Goal: Book appointment/travel/reservation

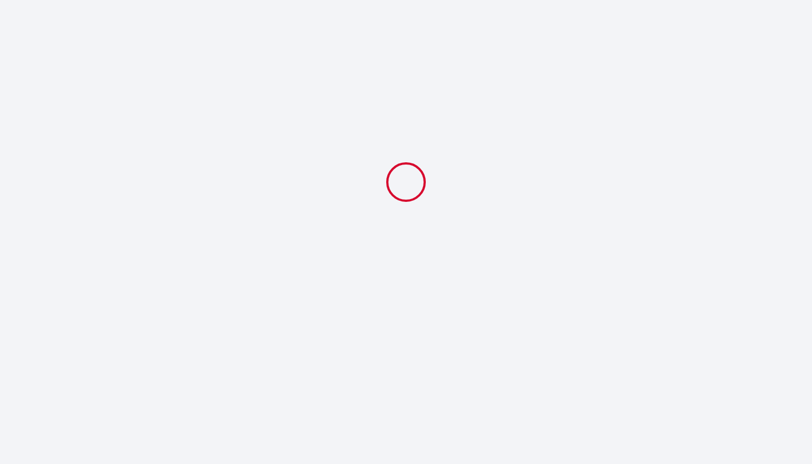
select select
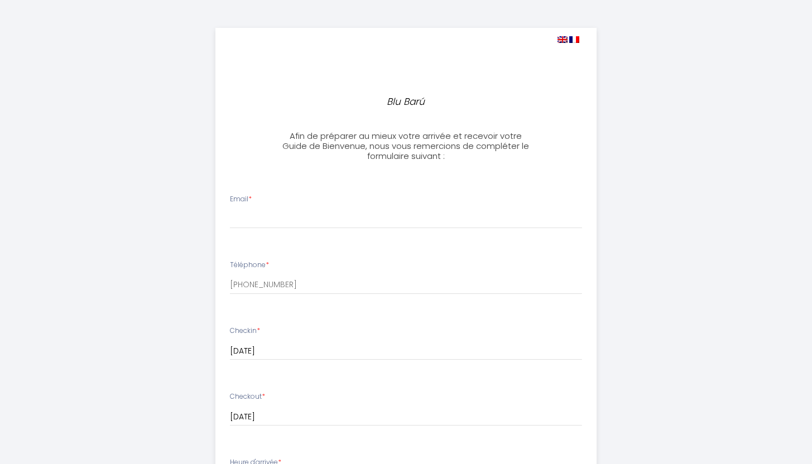
click at [560, 40] on img at bounding box center [563, 39] width 10 height 7
select select
click at [563, 42] on img at bounding box center [563, 39] width 10 height 7
click at [564, 41] on img at bounding box center [563, 39] width 10 height 7
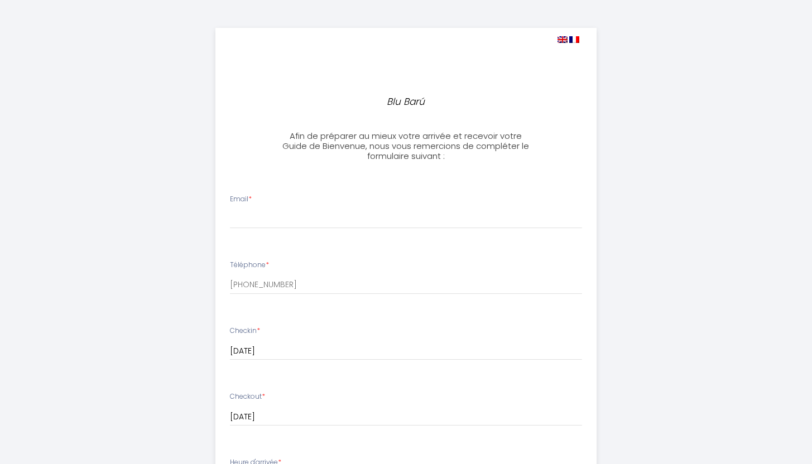
click at [570, 39] on img at bounding box center [574, 39] width 10 height 7
select select
click at [570, 39] on img at bounding box center [574, 39] width 10 height 7
click at [563, 41] on img at bounding box center [563, 39] width 10 height 7
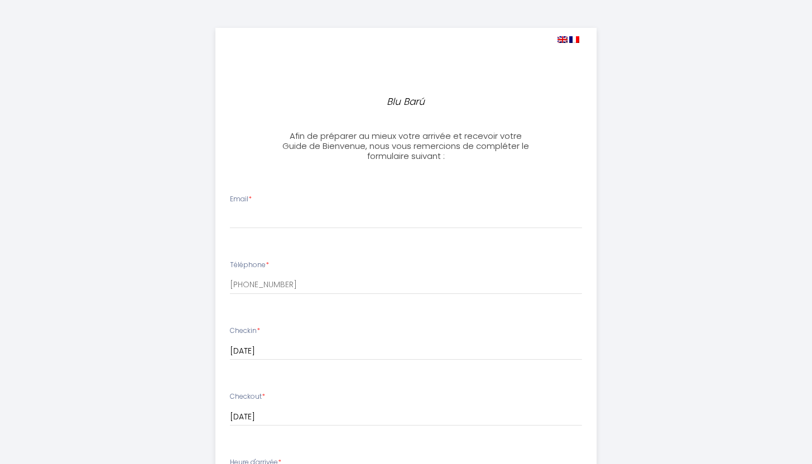
select select
